Goal: Use online tool/utility: Utilize a website feature to perform a specific function

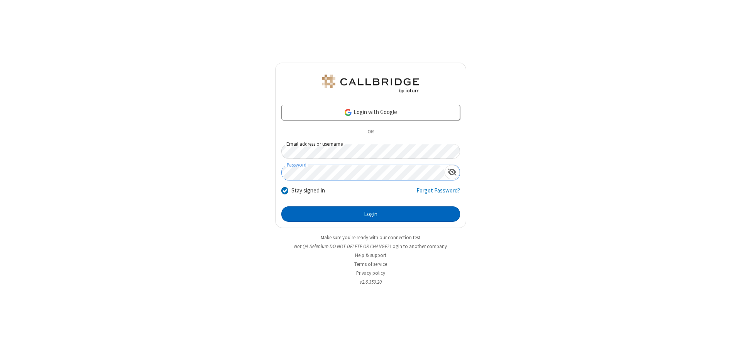
click at [371, 214] on button "Login" at bounding box center [370, 213] width 179 height 15
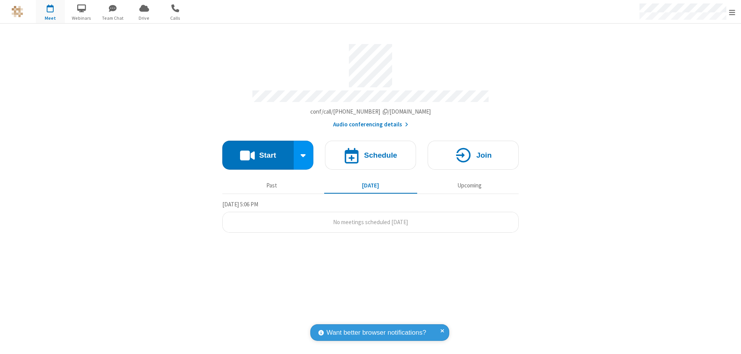
click at [258, 151] on button "Start" at bounding box center [257, 155] width 71 height 29
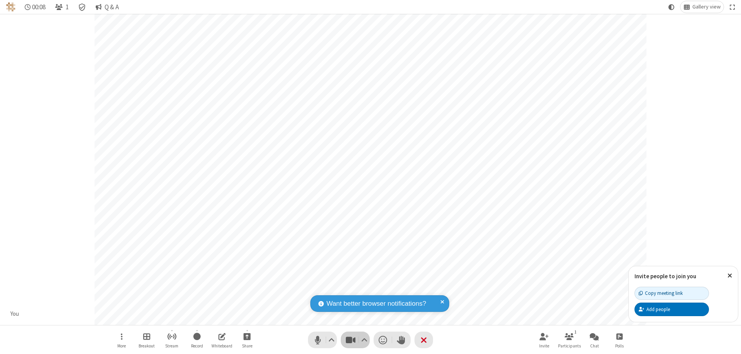
click at [351, 339] on span "Stop video (⌘+Shift+V)" at bounding box center [351, 339] width 12 height 11
click at [351, 339] on span "Start video (⌘+Shift+V)" at bounding box center [351, 339] width 12 height 11
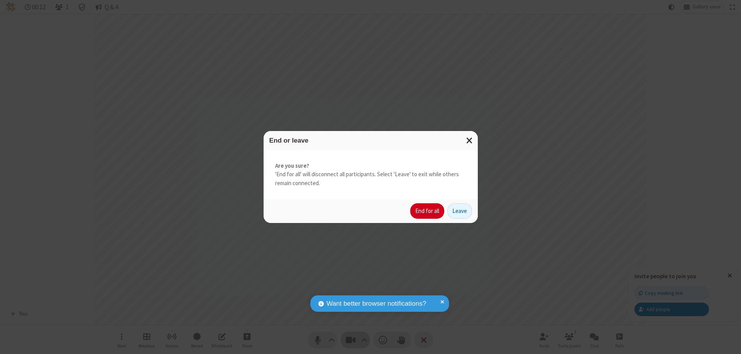
click at [428, 211] on button "End for all" at bounding box center [427, 210] width 34 height 15
